Goal: Task Accomplishment & Management: Manage account settings

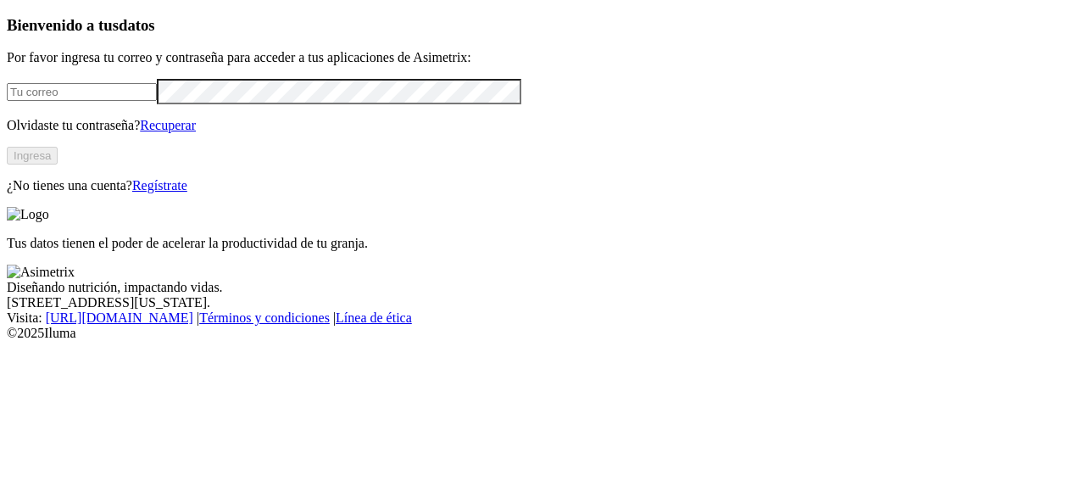
type input "[EMAIL_ADDRESS][PERSON_NAME][DOMAIN_NAME]"
click at [58, 164] on button "Ingresa" at bounding box center [32, 156] width 51 height 18
